Goal: Task Accomplishment & Management: Use online tool/utility

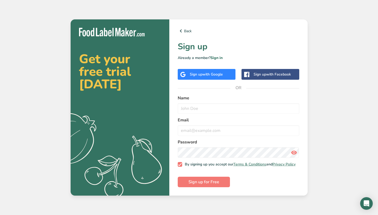
click at [203, 72] on span "with Google" at bounding box center [213, 74] width 20 height 5
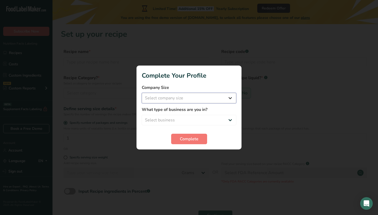
click at [210, 97] on select "Select company size Fewer than 10 Employees 10 to 50 Employees 51 to 500 Employ…" at bounding box center [189, 98] width 95 height 11
select select "1"
click at [196, 112] on label "What type of business are you in?" at bounding box center [189, 110] width 95 height 6
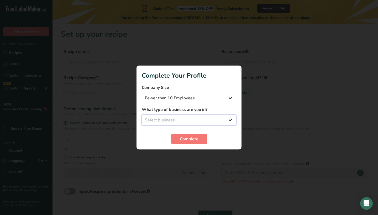
click at [194, 117] on select "Select business Packaged Food Manufacturer Restaurant & Cafe Bakery Meal Plans …" at bounding box center [189, 120] width 95 height 11
select select "1"
click at [184, 139] on span "Complete" at bounding box center [189, 139] width 19 height 6
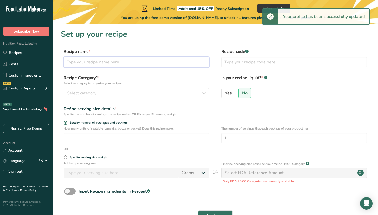
click at [138, 63] on input "text" at bounding box center [137, 62] width 146 height 11
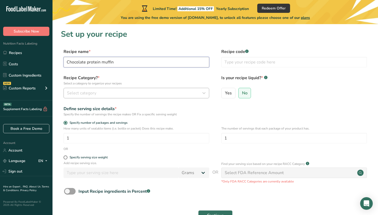
type input "Chocolate protein muffin"
click at [95, 96] on button "Select category" at bounding box center [137, 93] width 146 height 11
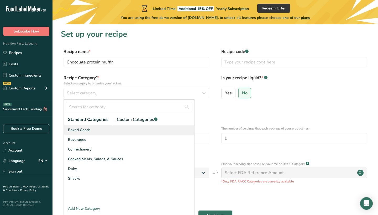
click at [108, 130] on div "Baked Goods" at bounding box center [129, 130] width 131 height 10
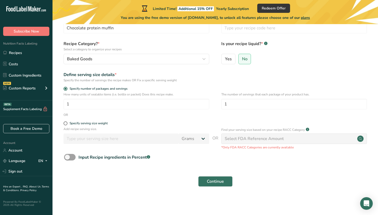
scroll to position [34, 0]
click at [89, 107] on input "1" at bounding box center [137, 104] width 146 height 11
type input "12"
click at [244, 104] on input "1" at bounding box center [294, 104] width 146 height 11
type input "12"
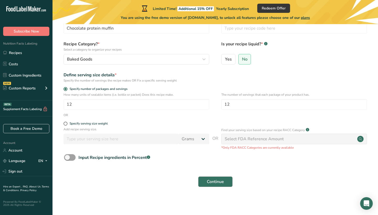
click at [226, 180] on button "Continue" at bounding box center [215, 182] width 34 height 11
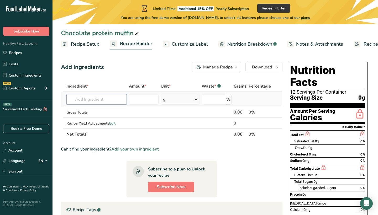
click at [110, 101] on input "text" at bounding box center [96, 99] width 60 height 11
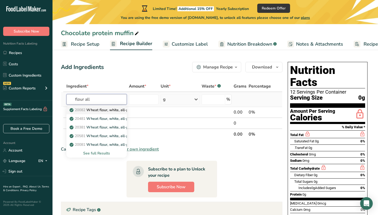
type input "flour all"
click at [110, 111] on p "20082 Wheat flour, white, all-purpose, self-rising, enriched" at bounding box center [123, 110] width 104 height 6
type input "Wheat flour, white, all-purpose, self-rising, enriched"
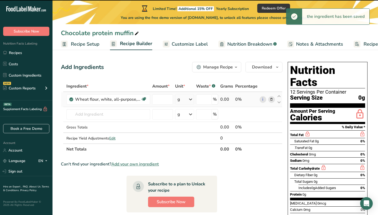
type input "0"
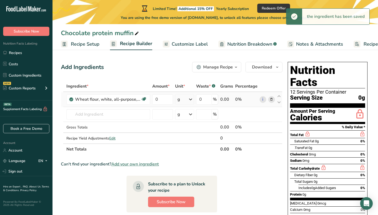
click at [183, 101] on div "g" at bounding box center [184, 99] width 19 height 11
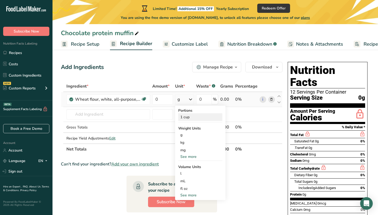
click at [188, 118] on div "1 cup" at bounding box center [200, 117] width 44 height 8
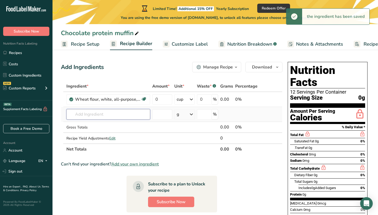
click at [108, 117] on input "text" at bounding box center [108, 114] width 84 height 11
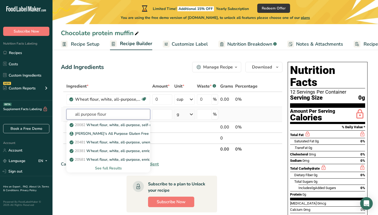
type input "all purpose flour"
click at [106, 170] on div "See full Results" at bounding box center [108, 169] width 75 height 6
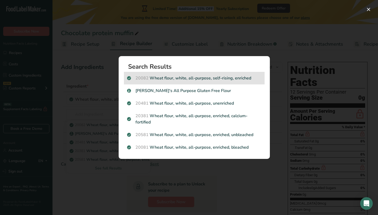
click at [192, 80] on p "20082 Wheat flour, white, all-purpose, self-rising, enriched" at bounding box center [194, 78] width 134 height 6
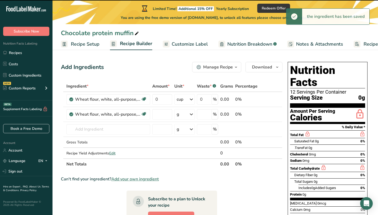
type input "0"
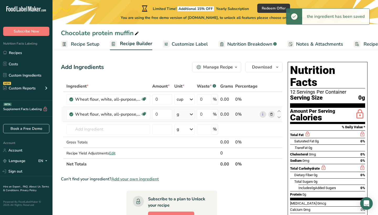
click at [186, 115] on div "g" at bounding box center [184, 114] width 20 height 11
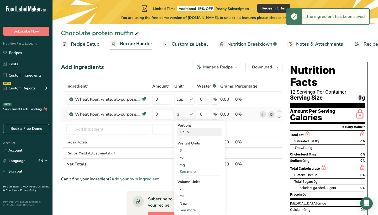
click at [185, 135] on div "1 cup" at bounding box center [200, 132] width 44 height 8
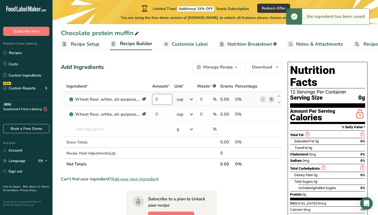
click at [165, 103] on input "0" at bounding box center [162, 99] width 20 height 11
type input "1"
click at [164, 113] on div "Ingredient * Amount * Unit * Waste * .a-a{fill:#347362;}.b-a{fill:#fff;} Grams …" at bounding box center [172, 125] width 222 height 89
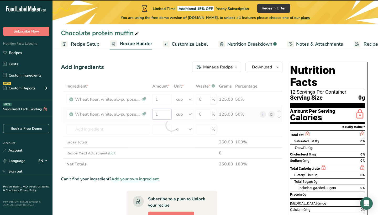
type input "0"
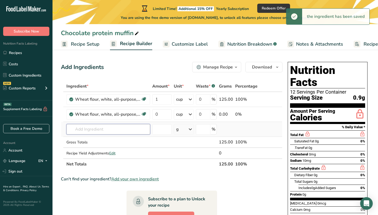
click at [109, 130] on div "Ingredient * Amount * Unit * Waste * .a-a{fill:#347362;}.b-a{fill:#fff;} Grams …" at bounding box center [172, 125] width 222 height 89
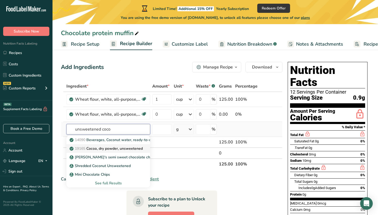
type input "unsweetened coco"
click at [108, 150] on p "19165 Cocoa, dry powder, unsweetened" at bounding box center [107, 149] width 72 height 6
type input "Cocoa, dry powder, unsweetened"
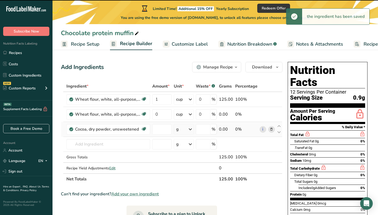
type input "0"
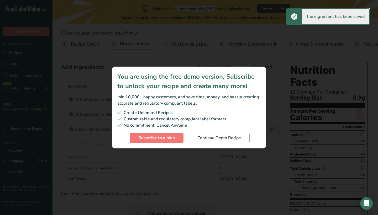
click at [232, 139] on span "Continue Demo Recipe" at bounding box center [220, 138] width 44 height 6
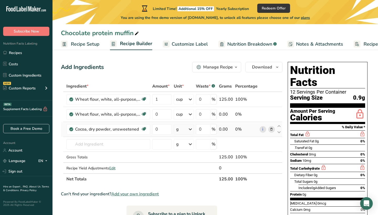
click at [186, 129] on div "g" at bounding box center [184, 129] width 20 height 11
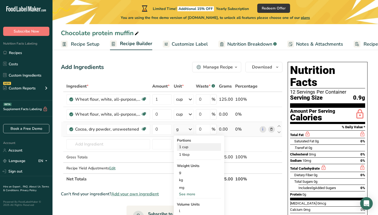
click at [186, 149] on div "1 cup" at bounding box center [199, 147] width 44 height 8
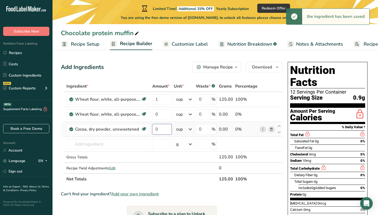
click at [161, 131] on input "0" at bounding box center [161, 129] width 19 height 11
type input "0"
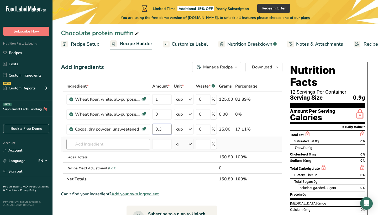
type input "0.3"
click at [118, 147] on div "Ingredient * Amount * Unit * Waste * .a-a{fill:#347362;}.b-a{fill:#fff;} Grams …" at bounding box center [172, 133] width 222 height 104
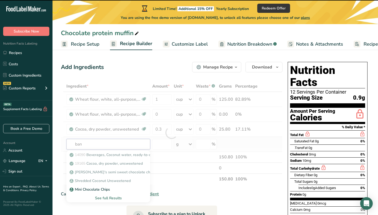
type input "bana"
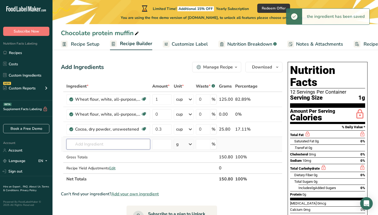
click at [106, 145] on input "text" at bounding box center [108, 144] width 84 height 11
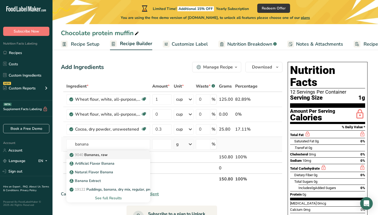
click at [108, 158] on link "9040 Bananas, raw" at bounding box center [108, 155] width 84 height 9
type input "Bananas, raw"
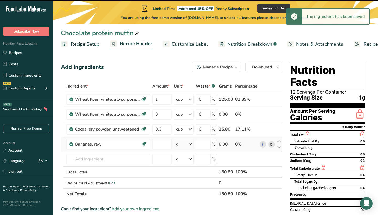
type input "0"
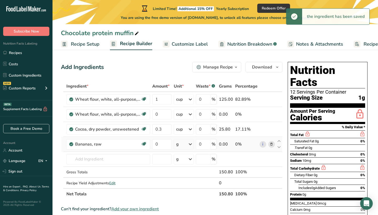
click at [185, 145] on div "g" at bounding box center [184, 144] width 20 height 11
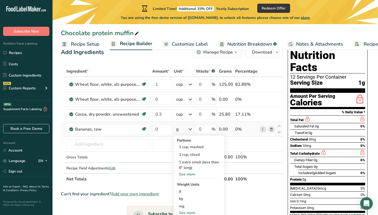
scroll to position [16, 0]
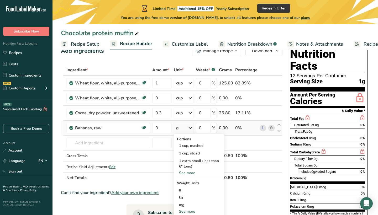
click at [193, 174] on div "See more" at bounding box center [199, 173] width 44 height 6
click at [194, 190] on div "1 medium (7" to 7-7/8" long)" at bounding box center [199, 190] width 44 height 13
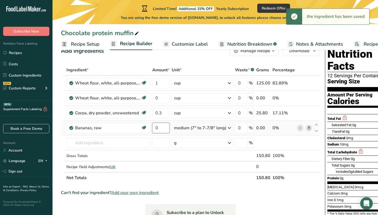
click at [161, 127] on input "0" at bounding box center [160, 128] width 17 height 11
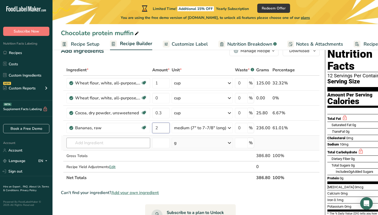
type input "2"
click at [107, 143] on div "Ingredient * Amount * Unit * Waste * .a-a{fill:#347362;}.b-a{fill:#fff;} Grams …" at bounding box center [190, 124] width 259 height 119
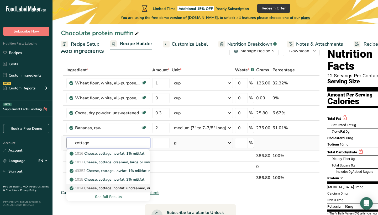
type input "cottage"
click at [111, 189] on p "1014 Cheese, cottage, nonfat, uncreamed, dry, large or small curd" at bounding box center [128, 189] width 115 height 6
type input "Cheese, cottage, nonfat, uncreamed, dry, large or small curd"
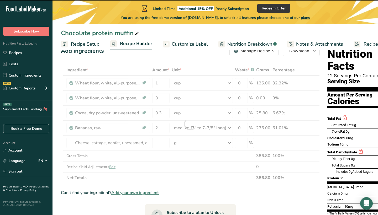
type input "0"
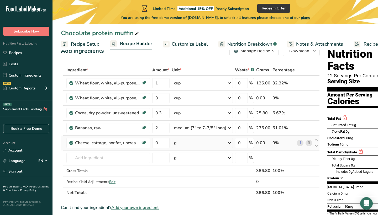
click at [187, 146] on div "g" at bounding box center [202, 143] width 61 height 11
click at [185, 161] on div "1 cup (not packed)" at bounding box center [197, 161] width 44 height 8
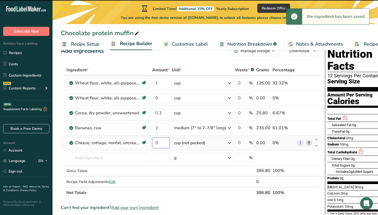
click at [162, 143] on input "0" at bounding box center [160, 143] width 17 height 11
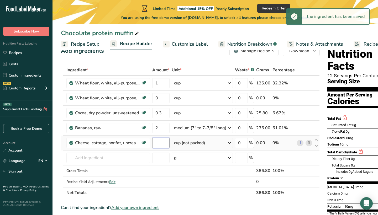
type input "0"
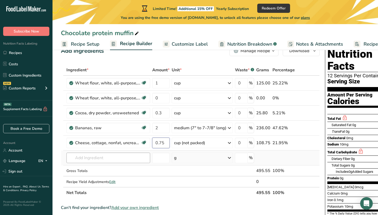
type input "0.75"
click at [115, 157] on div "Ingredient * Amount * Unit * Waste * .a-a{fill:#347362;}.b-a{fill:#fff;} Grams …" at bounding box center [190, 132] width 259 height 134
type input "f"
type input "d"
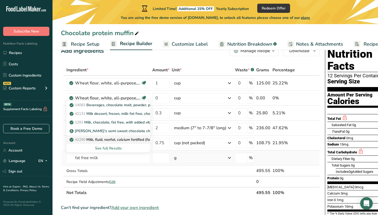
click at [134, 138] on p "42290 Milk, fluid, nonfat, calcium fortified (fat free or skim)" at bounding box center [122, 140] width 103 height 6
type input "Milk, fluid, nonfat, calcium fortified (fat free or skim)"
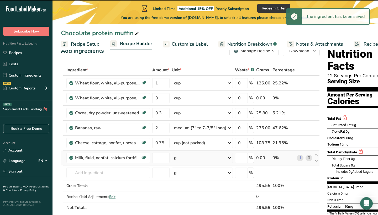
type input "0"
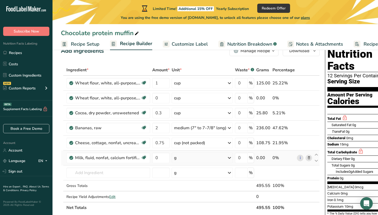
click at [182, 159] on div "g" at bounding box center [202, 158] width 61 height 11
click at [184, 177] on div "1 cup" at bounding box center [197, 176] width 44 height 8
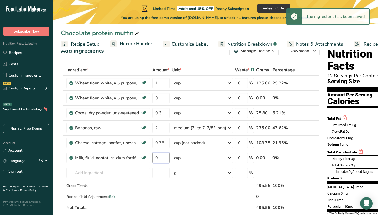
click at [161, 159] on input "0" at bounding box center [160, 158] width 17 height 11
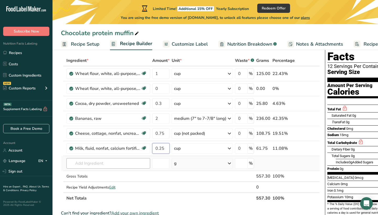
scroll to position [30, 0]
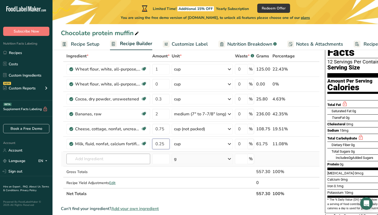
type input "0.25"
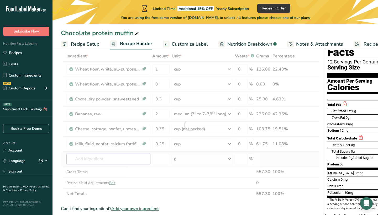
click at [96, 160] on div "Ingredient * Amount * Unit * Waste * .a-a{fill:#347362;}.b-a{fill:#fff;} Grams …" at bounding box center [190, 125] width 259 height 149
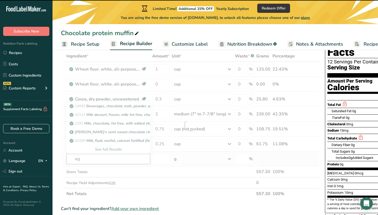
type input "egg"
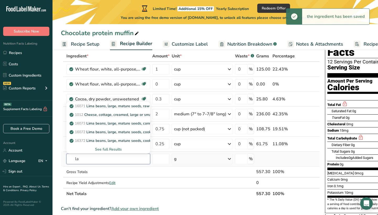
type input "l"
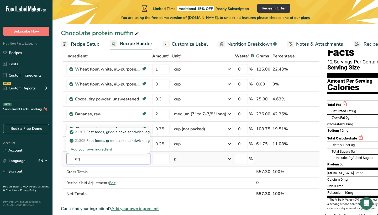
type input "e"
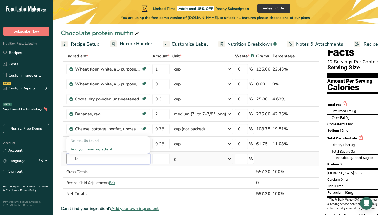
type input "l"
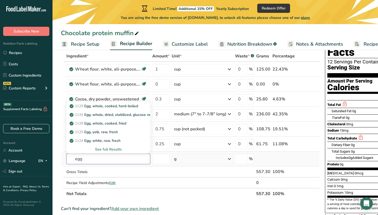
type input "egg"
click at [116, 150] on div "See full Results" at bounding box center [108, 150] width 75 height 6
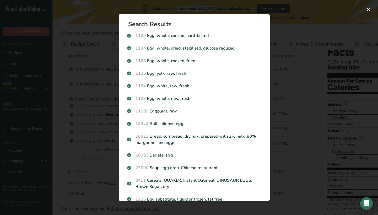
scroll to position [0, 0]
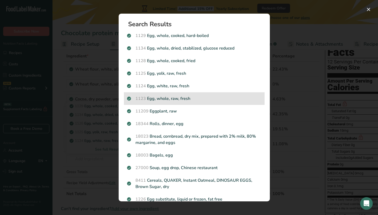
click at [184, 96] on p "1123 Egg, whole, raw, fresh" at bounding box center [194, 99] width 134 height 6
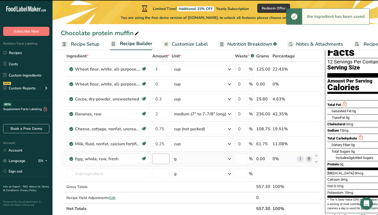
type input "0"
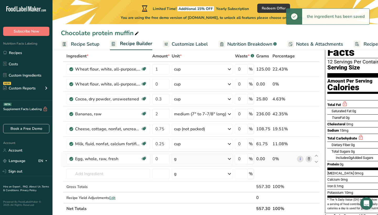
click at [182, 161] on div "g" at bounding box center [202, 159] width 61 height 11
click at [185, 176] on div "1 large" at bounding box center [197, 177] width 44 height 8
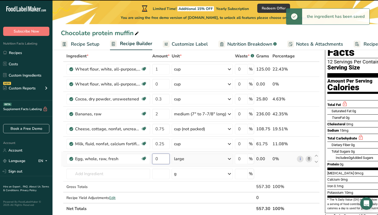
click at [160, 160] on input "0" at bounding box center [160, 159] width 17 height 11
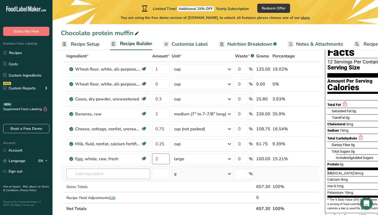
type input "2"
click at [102, 176] on div "Ingredient * Amount * Unit * Waste * .a-a{fill:#347362;}.b-a{fill:#fff;} Grams …" at bounding box center [190, 133] width 259 height 164
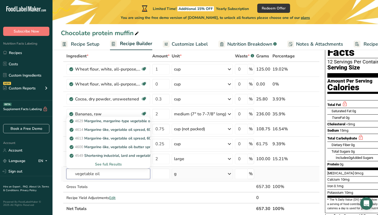
type input "vegetable oil"
click at [112, 165] on div "See full Results" at bounding box center [108, 165] width 75 height 6
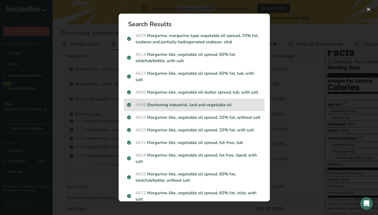
click at [190, 102] on div "4549 Shortening industrial, lard and vegetable oil" at bounding box center [194, 105] width 141 height 13
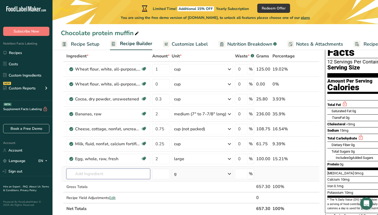
click at [100, 176] on input "text" at bounding box center [108, 174] width 84 height 11
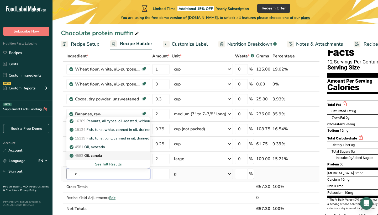
type input "oil"
click at [115, 156] on div "4582 Oil, canola" at bounding box center [104, 156] width 67 height 6
type input "Oil, canola"
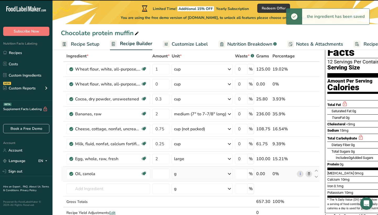
type input "0"
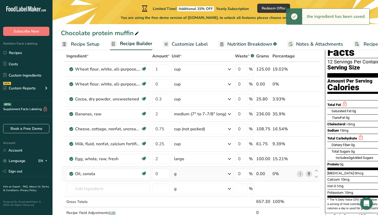
click at [188, 174] on div "g" at bounding box center [202, 174] width 61 height 11
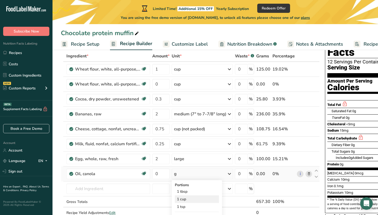
click at [185, 200] on div "1 cup" at bounding box center [197, 200] width 44 height 8
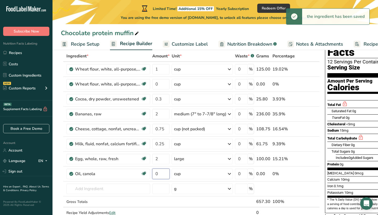
click at [163, 176] on input "0" at bounding box center [160, 174] width 17 height 11
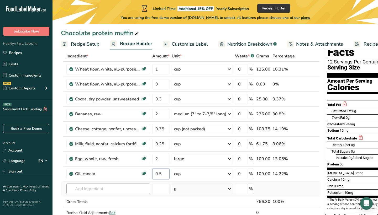
type input "0.5"
click at [112, 191] on div "Ingredient * Amount * Unit * Waste * .a-a{fill:#347362;}.b-a{fill:#fff;} Grams …" at bounding box center [190, 140] width 259 height 179
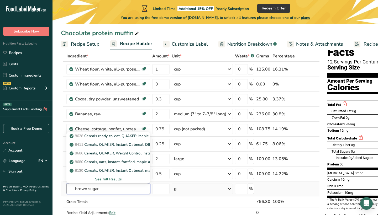
type input "brown sugar"
click at [120, 179] on div "See full Results" at bounding box center [108, 180] width 75 height 6
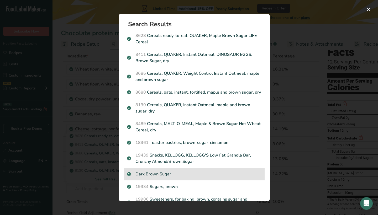
click at [205, 172] on p "Dark Brown Sugar" at bounding box center [194, 174] width 134 height 6
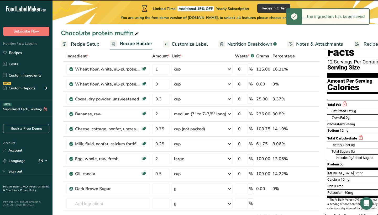
type input "0"
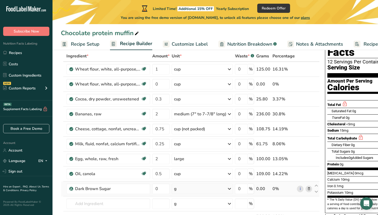
click at [201, 188] on div "g" at bounding box center [202, 189] width 61 height 11
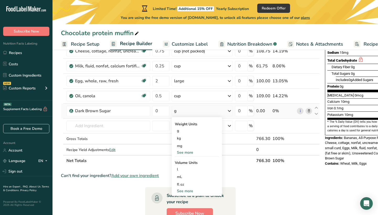
scroll to position [110, 0]
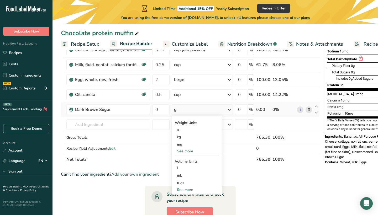
click at [189, 151] on div "See more" at bounding box center [197, 152] width 44 height 6
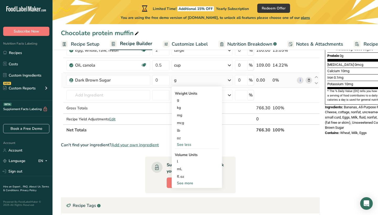
scroll to position [141, 0]
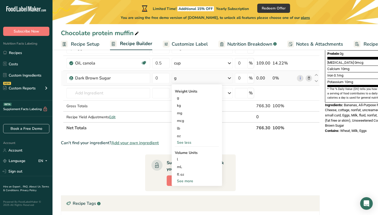
click at [187, 182] on div "See more" at bounding box center [197, 182] width 44 height 6
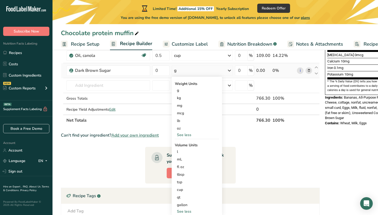
scroll to position [152, 0]
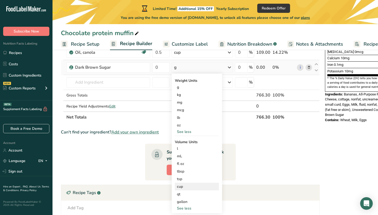
click at [182, 188] on div "cup" at bounding box center [197, 187] width 40 height 6
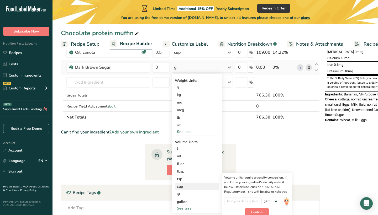
click at [184, 187] on div "cup" at bounding box center [197, 187] width 40 height 6
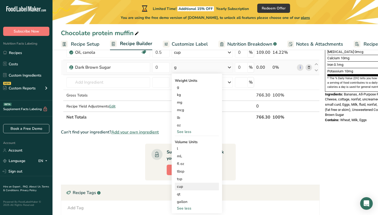
click at [184, 187] on div "cup" at bounding box center [197, 187] width 40 height 6
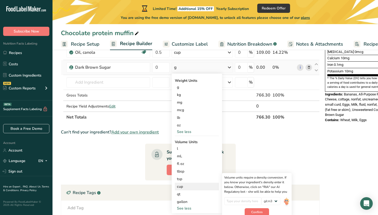
click at [254, 212] on span "Confirm" at bounding box center [256, 212] width 11 height 5
click at [273, 159] on section "Ingredient * Amount * Unit * Waste * .a-a{fill:#347362;}.b-a{fill:#fff;} Grams …" at bounding box center [190, 96] width 259 height 334
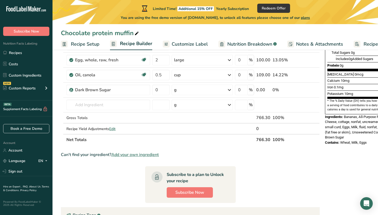
scroll to position [127, 0]
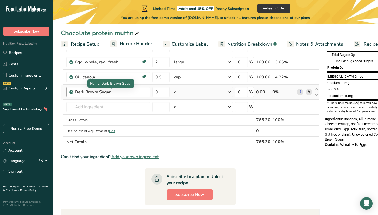
click at [118, 95] on div "Dark Brown Sugar" at bounding box center [108, 92] width 66 height 6
click at [108, 92] on div "Dark Brown Sugar" at bounding box center [108, 92] width 66 height 6
click at [99, 92] on div "Dark Brown Sugar" at bounding box center [108, 92] width 66 height 6
click at [116, 92] on div "Dark Brown Sugar" at bounding box center [108, 92] width 66 height 6
click at [115, 94] on div "Dark Brown Sugar" at bounding box center [108, 92] width 66 height 6
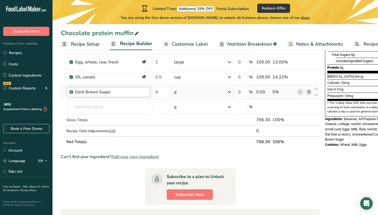
click at [109, 91] on div "Dark Brown Sugar" at bounding box center [108, 92] width 66 height 6
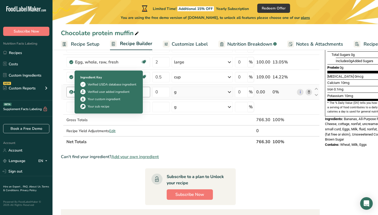
click at [69, 92] on div "Dark Brown Sugar" at bounding box center [108, 92] width 84 height 11
click at [70, 90] on icon at bounding box center [71, 92] width 3 height 5
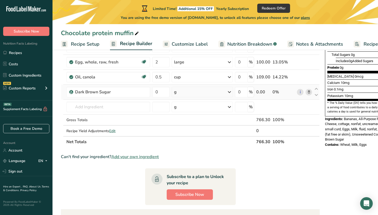
click at [308, 92] on icon at bounding box center [309, 93] width 4 height 6
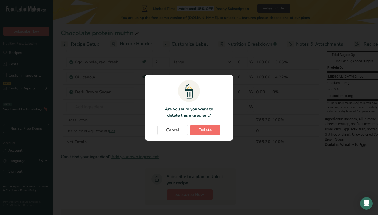
click at [211, 132] on span "Delete" at bounding box center [205, 130] width 13 height 6
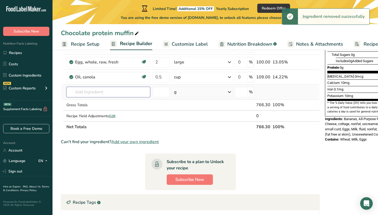
click at [103, 94] on input "text" at bounding box center [108, 92] width 84 height 11
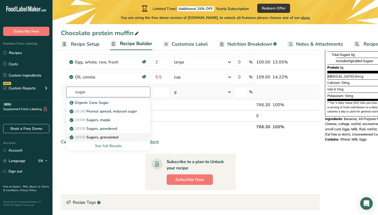
type input "sugar"
click at [109, 136] on p "19335 Sugars, granulated" at bounding box center [95, 138] width 48 height 6
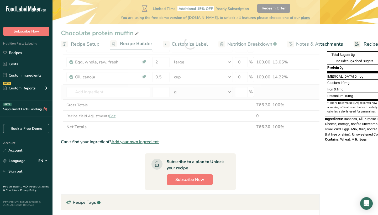
type input "Sugars, granulated"
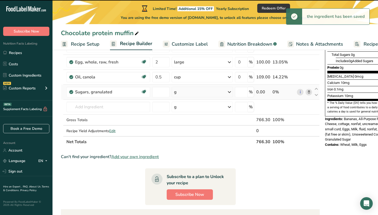
type input "0"
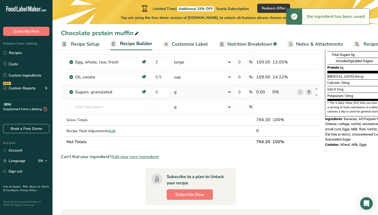
click at [211, 95] on div "g" at bounding box center [202, 92] width 61 height 11
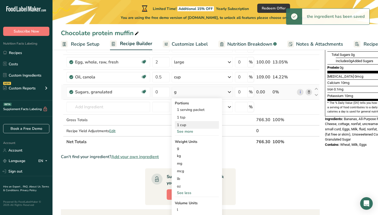
click at [200, 125] on div "1 cup" at bounding box center [197, 125] width 44 height 8
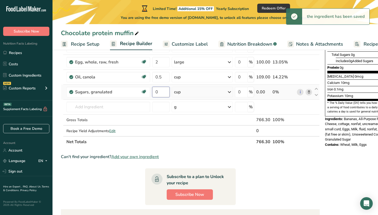
click at [165, 93] on input "0" at bounding box center [160, 92] width 17 height 11
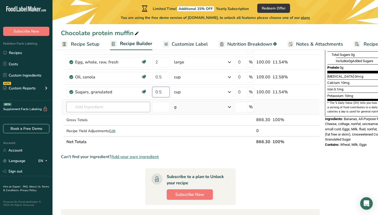
type input "0.5"
click at [88, 105] on div "Ingredient * Amount * Unit * Waste * .a-a{fill:#347362;}.b-a{fill:#fff;} Grams …" at bounding box center [190, 51] width 259 height 194
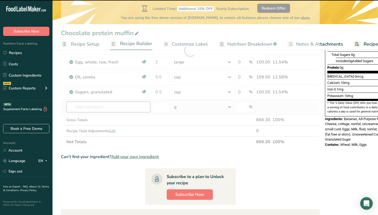
type input "b"
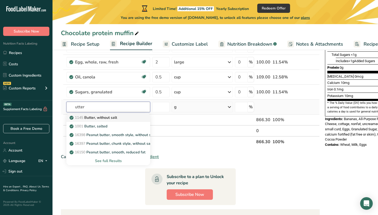
type input "utter"
click at [99, 119] on p "1145 Butter, without salt" at bounding box center [94, 118] width 46 height 6
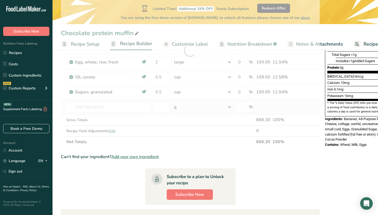
type input "Butter, without salt"
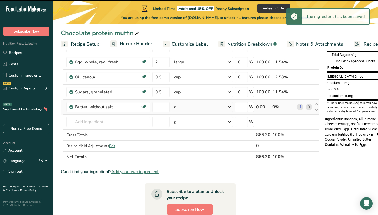
type input "0"
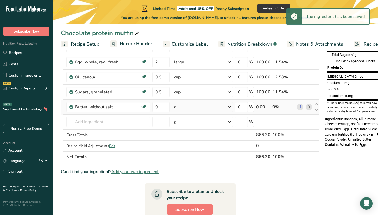
click at [191, 108] on div "g" at bounding box center [202, 107] width 61 height 11
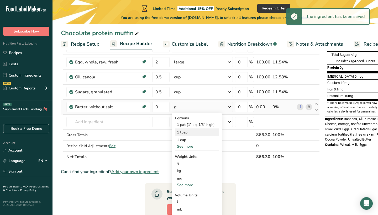
click at [189, 134] on div "1 tbsp" at bounding box center [197, 133] width 44 height 8
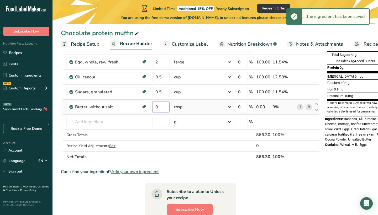
click at [163, 108] on input "0" at bounding box center [160, 107] width 17 height 11
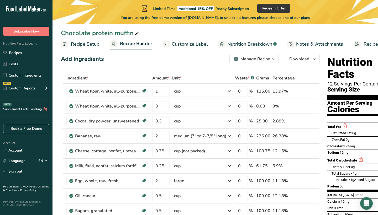
scroll to position [8, 0]
type input "2"
click at [160, 108] on div "Ingredient * Amount * Unit * Waste * .a-a{fill:#347362;}.b-a{fill:#fff;} Grams …" at bounding box center [190, 177] width 259 height 209
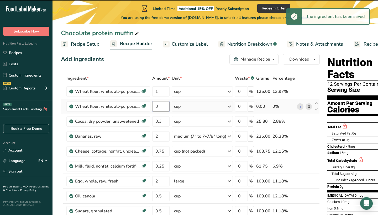
type input "1"
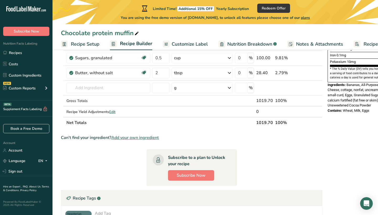
scroll to position [161, 0]
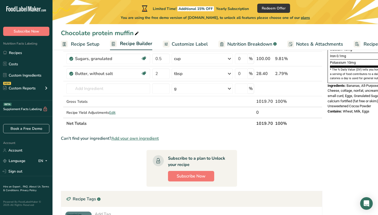
click at [266, 138] on div "Can't find your ingredient? Add your own ingredient" at bounding box center [192, 139] width 262 height 6
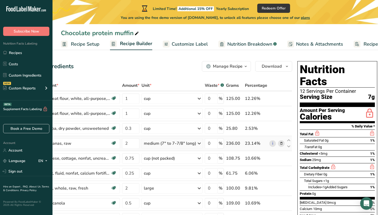
scroll to position [1, 0]
click at [236, 68] on div "Manage Recipe" at bounding box center [228, 66] width 30 height 6
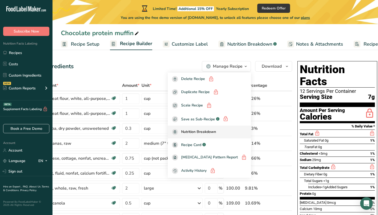
click at [216, 132] on span "Nutrition Breakdown" at bounding box center [198, 132] width 35 height 6
select select "Calories"
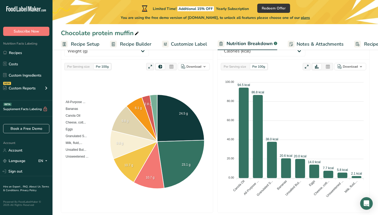
scroll to position [90, 0]
